Goal: Contribute content: Contribute content

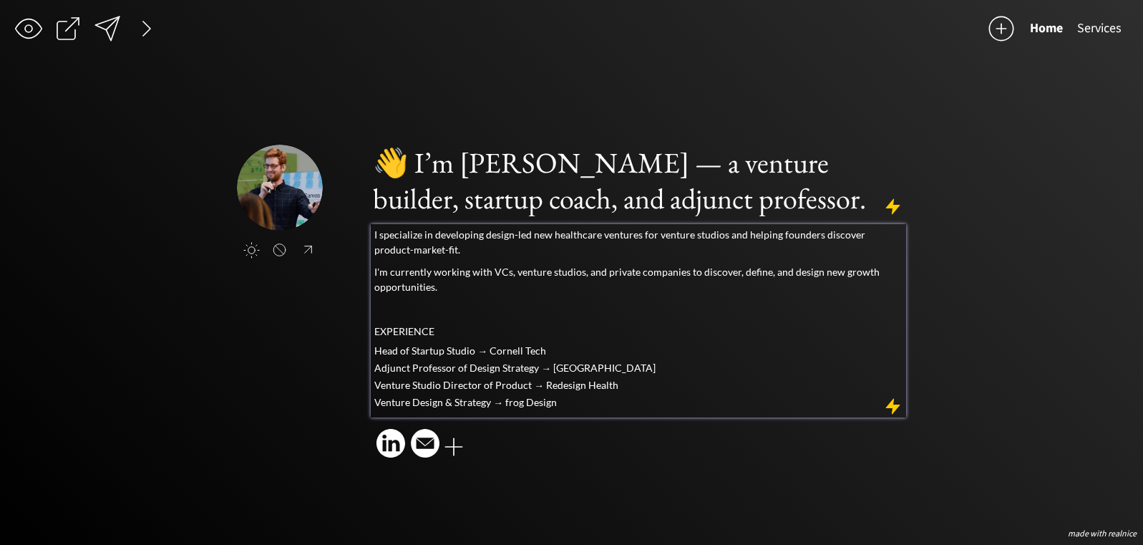
click at [413, 282] on p "I'm currently working with VCs, venture studios, and private companies to disco…" at bounding box center [638, 279] width 528 height 30
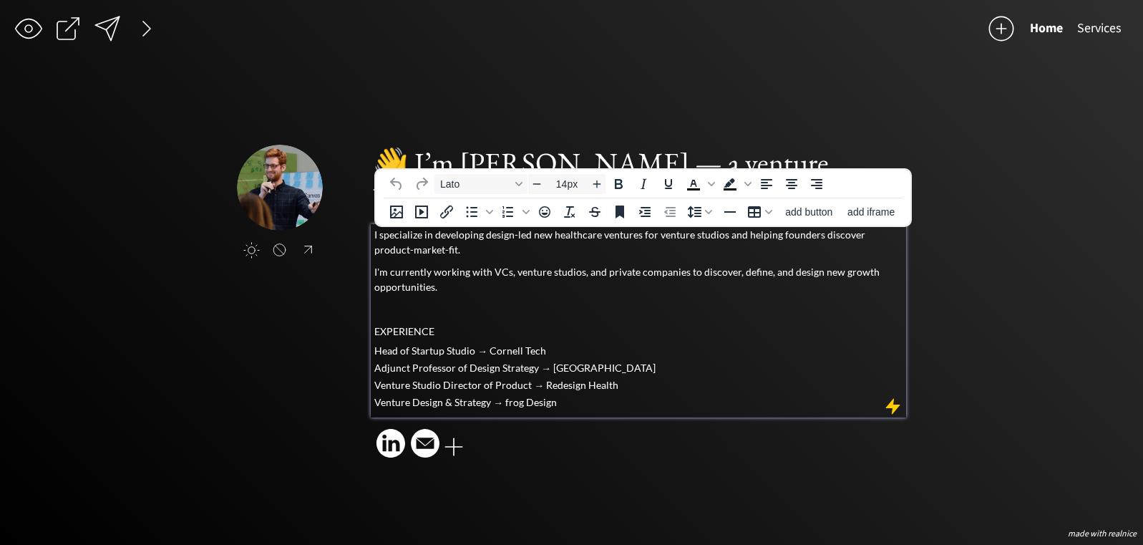
click at [453, 284] on p "I'm currently working with VCs, venture studios, and private companies to disco…" at bounding box center [638, 279] width 528 height 30
click at [427, 233] on p "I specialize in developing design-led new healthcare ventures for venture studi…" at bounding box center [638, 242] width 528 height 30
click at [429, 243] on p "I specialize in developing design-led new healthcare ventures for venture studi…" at bounding box center [638, 242] width 528 height 30
click at [437, 333] on p "EXPERIENCE" at bounding box center [638, 330] width 528 height 15
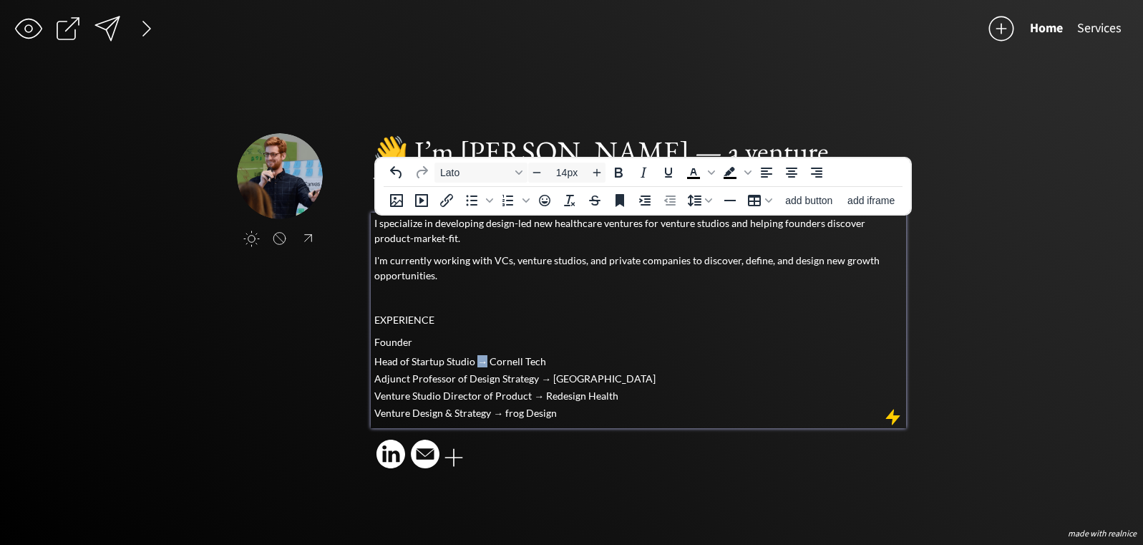
drag, startPoint x: 486, startPoint y: 361, endPoint x: 477, endPoint y: 361, distance: 8.6
click at [477, 361] on p "Head of Startup Studio → Cornell Tech" at bounding box center [638, 361] width 528 height 10
copy p "→"
click at [415, 340] on p "Founder" at bounding box center [638, 341] width 528 height 15
click at [408, 306] on div "I specialize in developing design-led new healthcare ventures for venture studi…" at bounding box center [638, 316] width 528 height 203
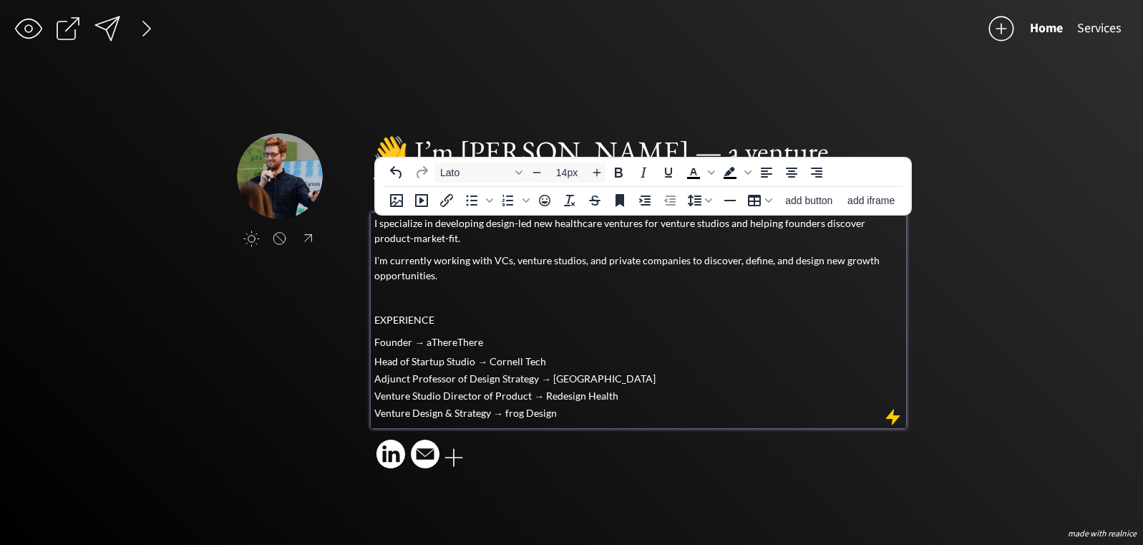
click at [336, 325] on div "click to upload a picture 👋 I’m [PERSON_NAME] — a venture builder, startup coac…" at bounding box center [571, 302] width 668 height 339
